Goal: Task Accomplishment & Management: Manage account settings

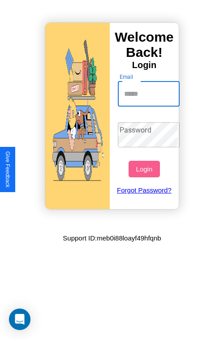
click at [149, 94] on input "Email" at bounding box center [149, 93] width 62 height 25
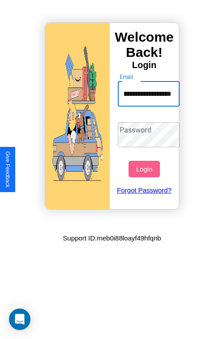
scroll to position [0, 49]
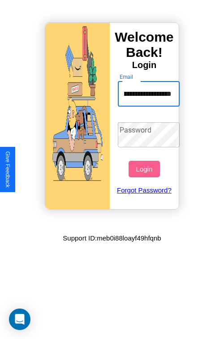
type input "**********"
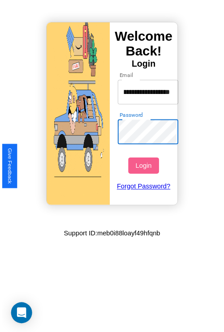
scroll to position [0, 0]
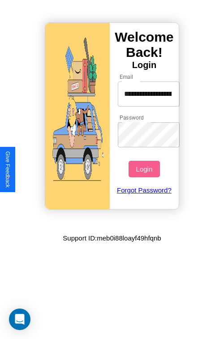
click at [145, 169] on button "Login" at bounding box center [143, 169] width 31 height 17
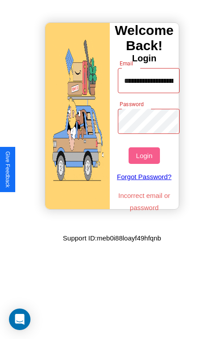
click at [145, 155] on button "Login" at bounding box center [143, 155] width 31 height 17
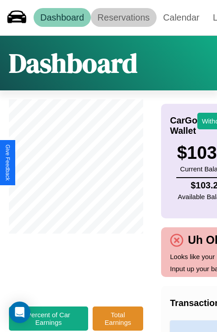
click at [124, 17] on link "Reservations" at bounding box center [124, 17] width 66 height 19
